Goal: Task Accomplishment & Management: Use online tool/utility

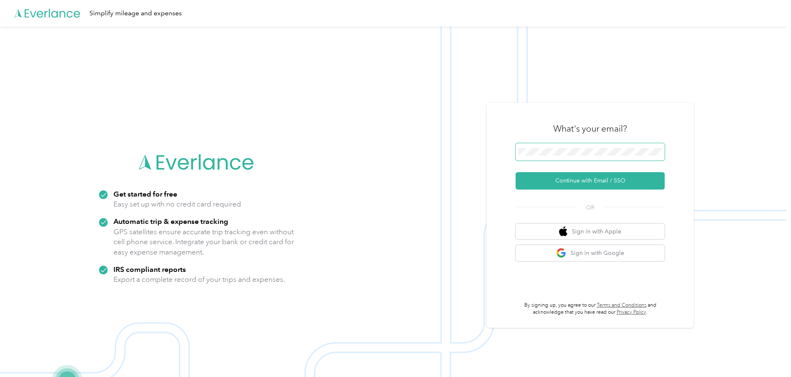
click at [562, 144] on span at bounding box center [590, 151] width 149 height 17
click at [540, 188] on button "Continue with Email / SSO" at bounding box center [590, 180] width 149 height 17
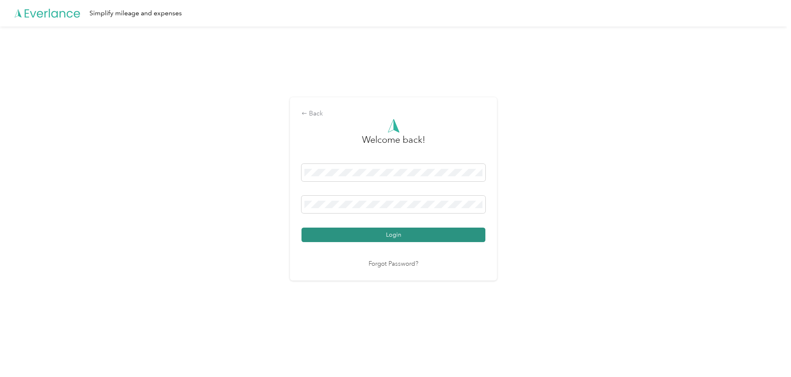
click at [430, 241] on button "Login" at bounding box center [393, 235] width 184 height 14
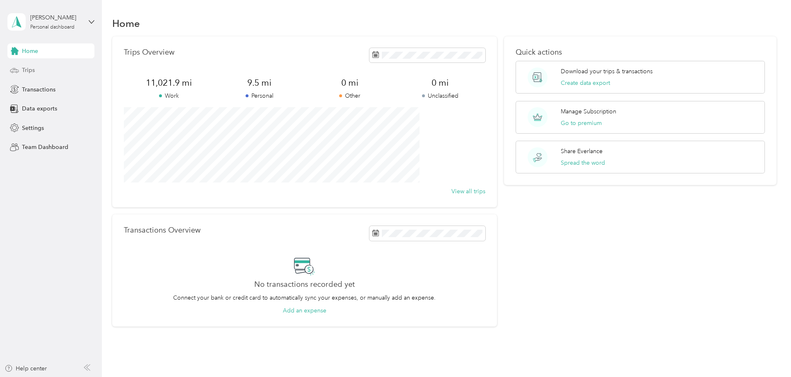
click at [35, 67] on div "Trips" at bounding box center [50, 70] width 87 height 15
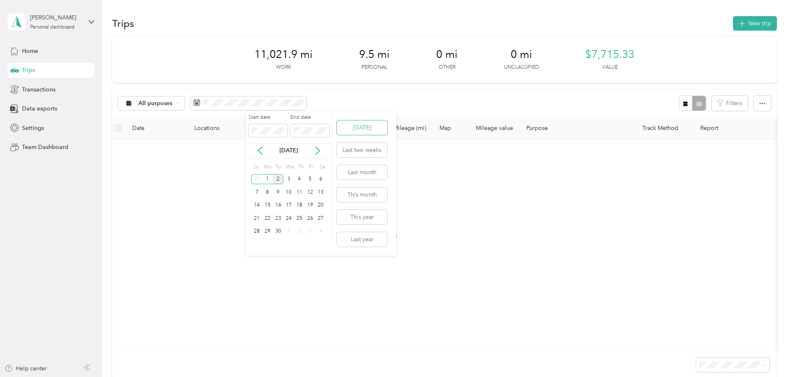
click at [366, 125] on button "[DATE]" at bounding box center [362, 127] width 51 height 14
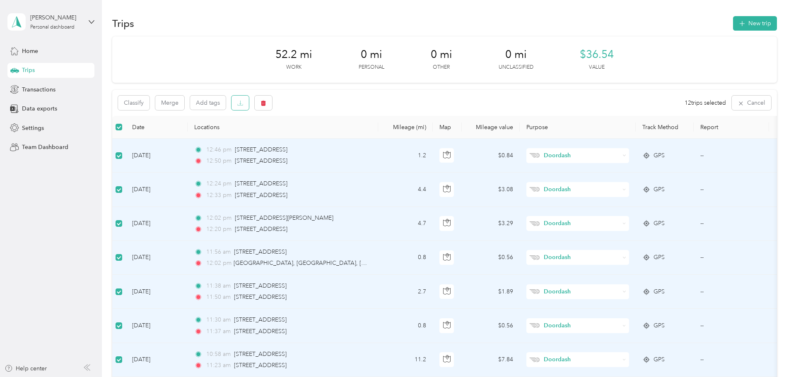
click at [249, 108] on button "button" at bounding box center [239, 103] width 17 height 14
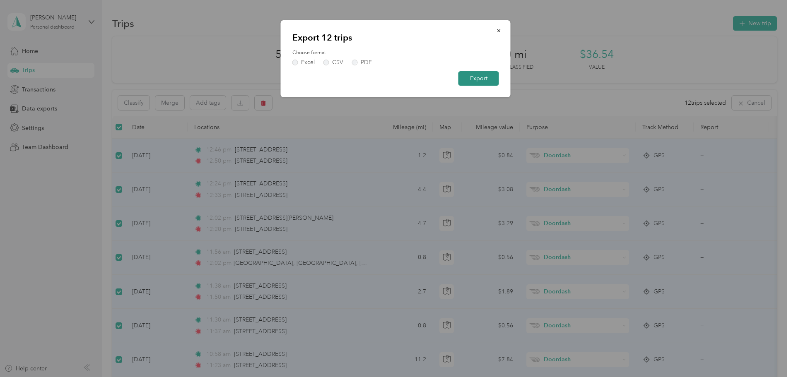
click at [481, 79] on button "Export" at bounding box center [478, 78] width 41 height 14
